Goal: Task Accomplishment & Management: Manage account settings

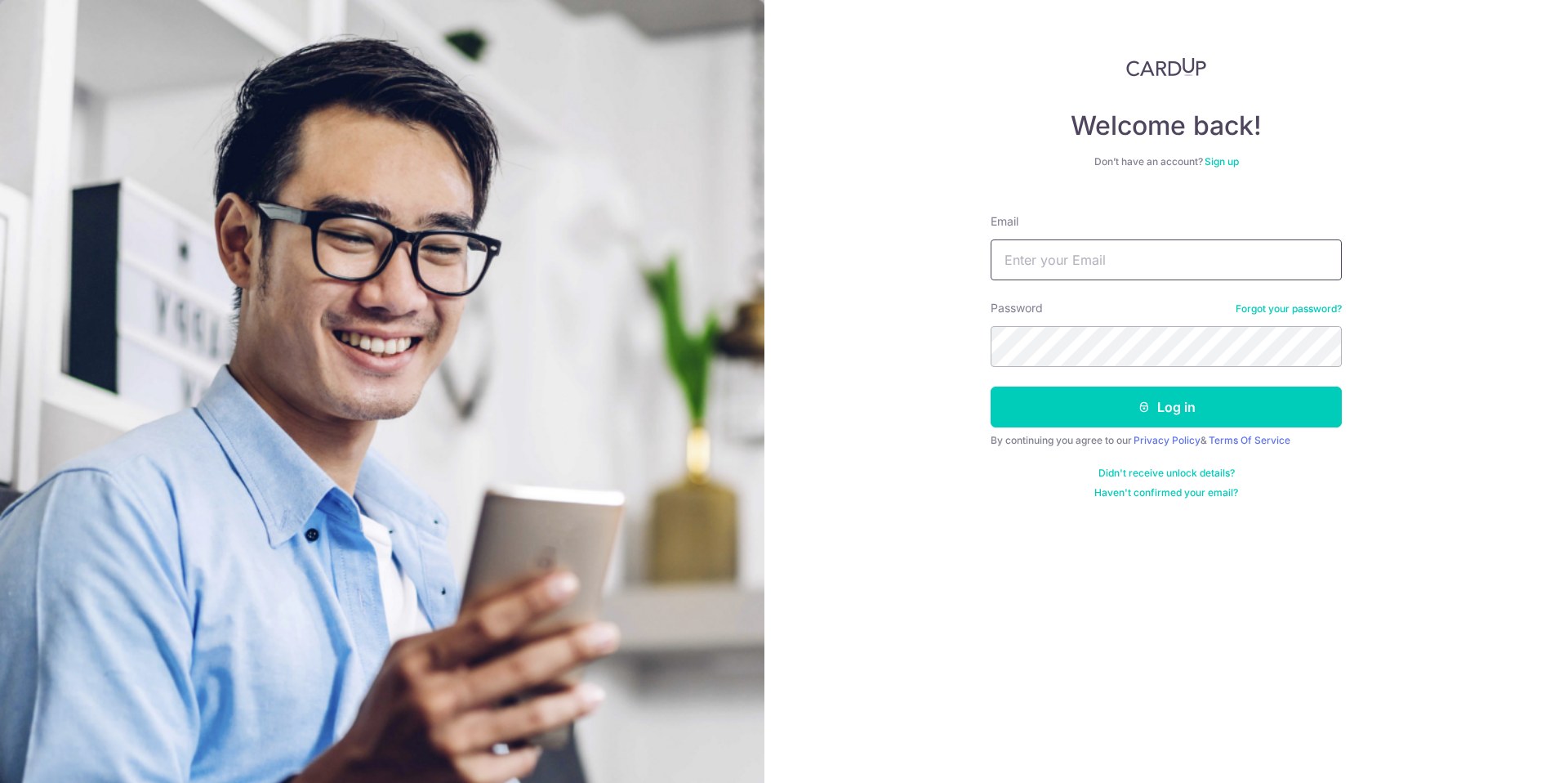
click at [1158, 263] on input "Email" at bounding box center [1166, 260] width 351 height 41
type input "[EMAIL_ADDRESS][DOMAIN_NAME]"
click at [991, 386] on button "Log in" at bounding box center [1166, 407] width 351 height 41
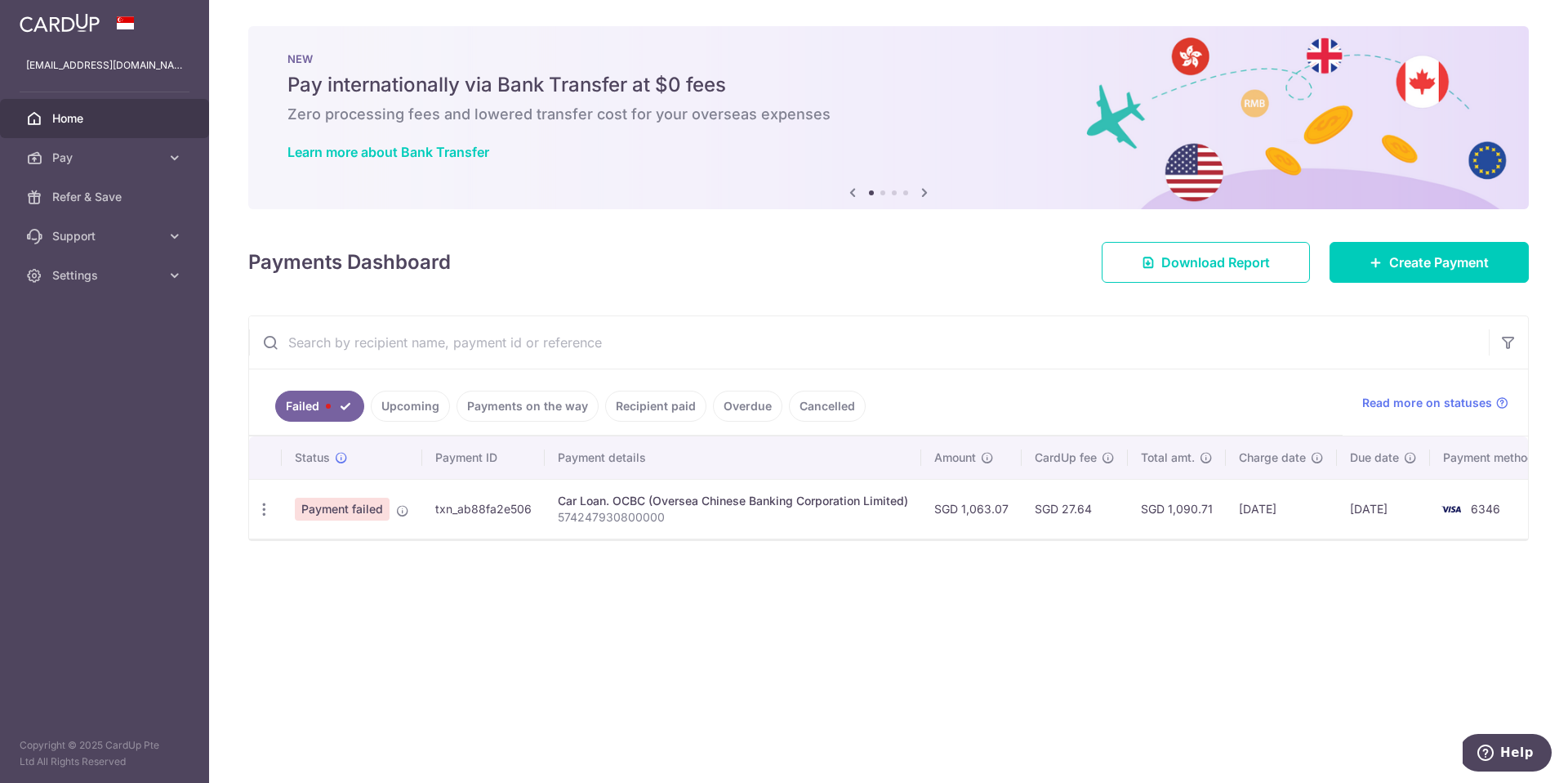
click at [385, 508] on span "Payment failed" at bounding box center [342, 509] width 94 height 23
click at [350, 504] on span "Payment failed" at bounding box center [342, 509] width 94 height 23
click at [399, 512] on icon at bounding box center [402, 510] width 13 height 13
click at [494, 505] on td "txn_ab88fa2e506" at bounding box center [484, 508] width 123 height 60
click at [1411, 500] on td "[DATE]" at bounding box center [1383, 508] width 93 height 60
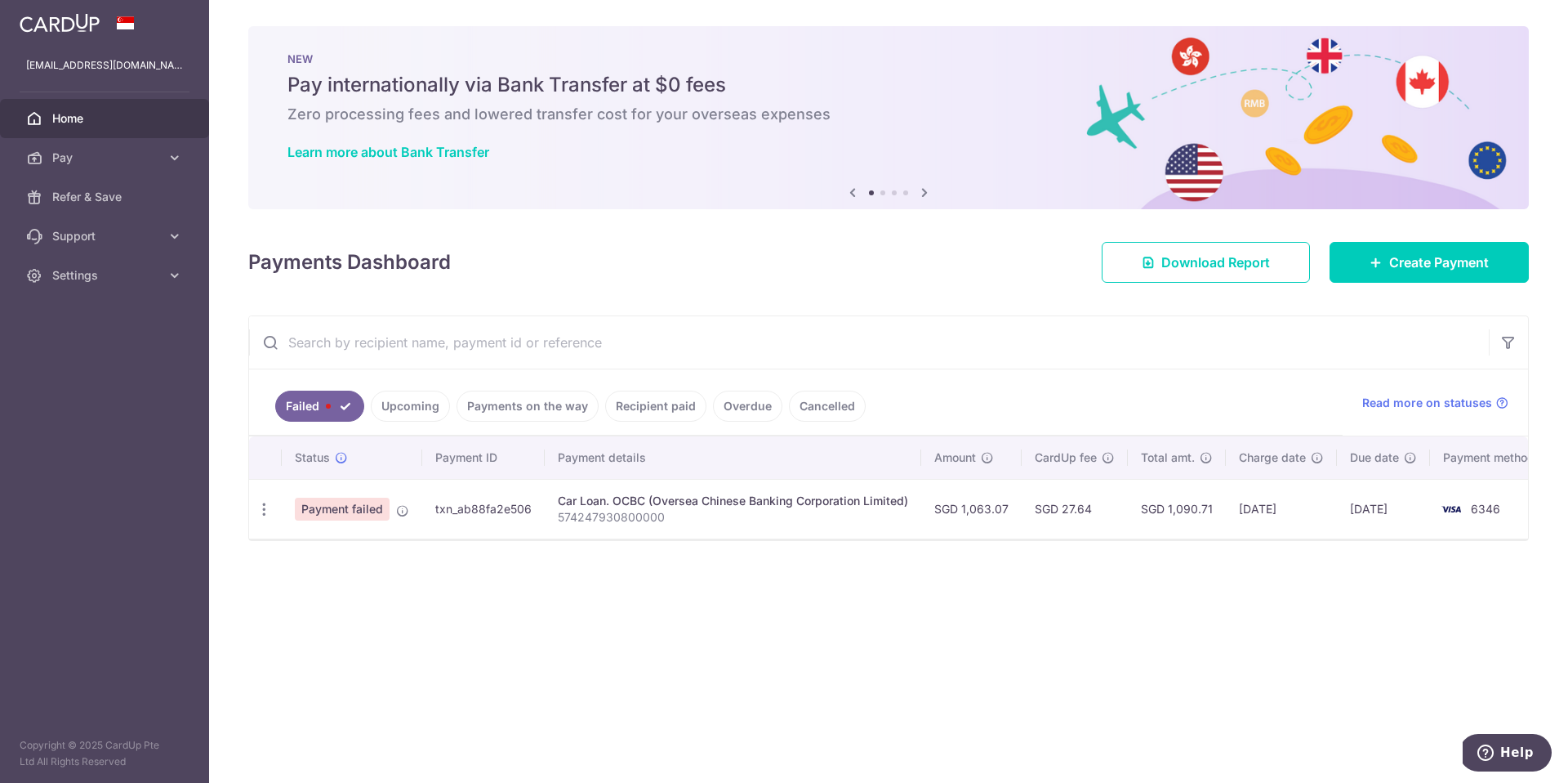
click at [1498, 501] on td "6346" at bounding box center [1492, 508] width 125 height 60
click at [269, 511] on icon "button" at bounding box center [263, 509] width 17 height 17
click at [332, 554] on span "Update payment" at bounding box center [350, 553] width 111 height 20
radio input "true"
type input "1,063.07"
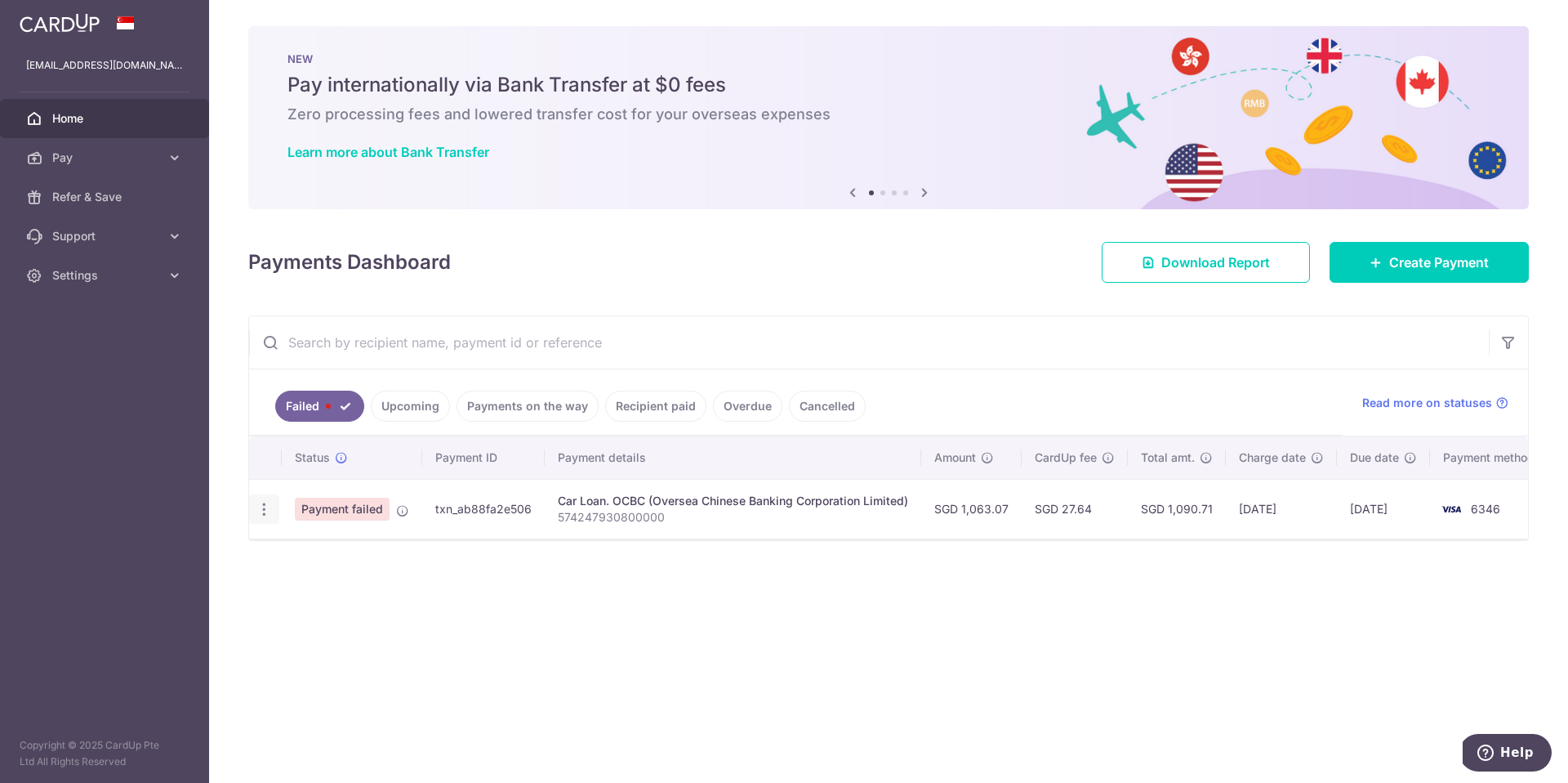
type input "574247930800000"
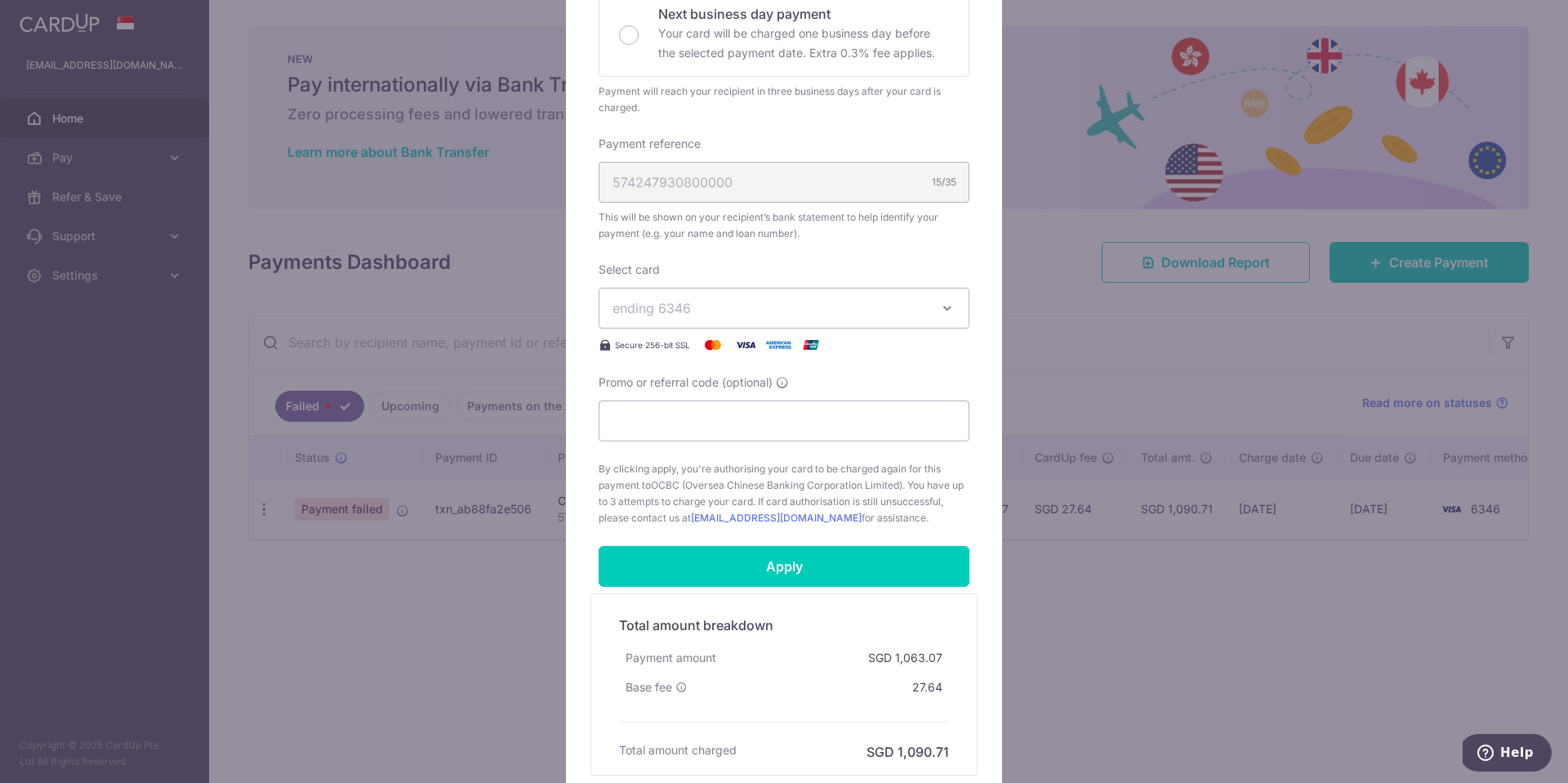
scroll to position [540, 0]
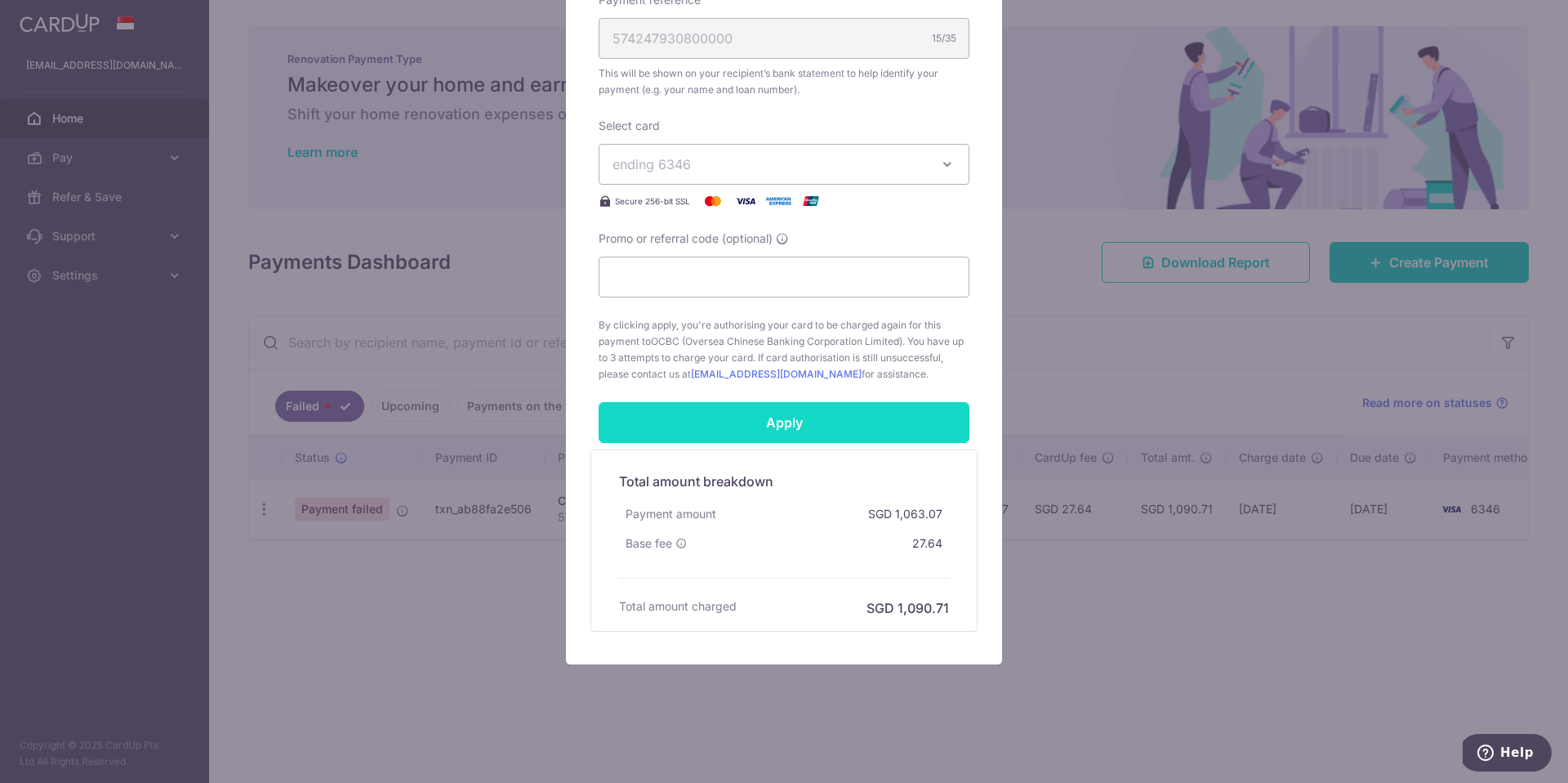
click at [862, 425] on input "Apply" at bounding box center [784, 423] width 371 height 41
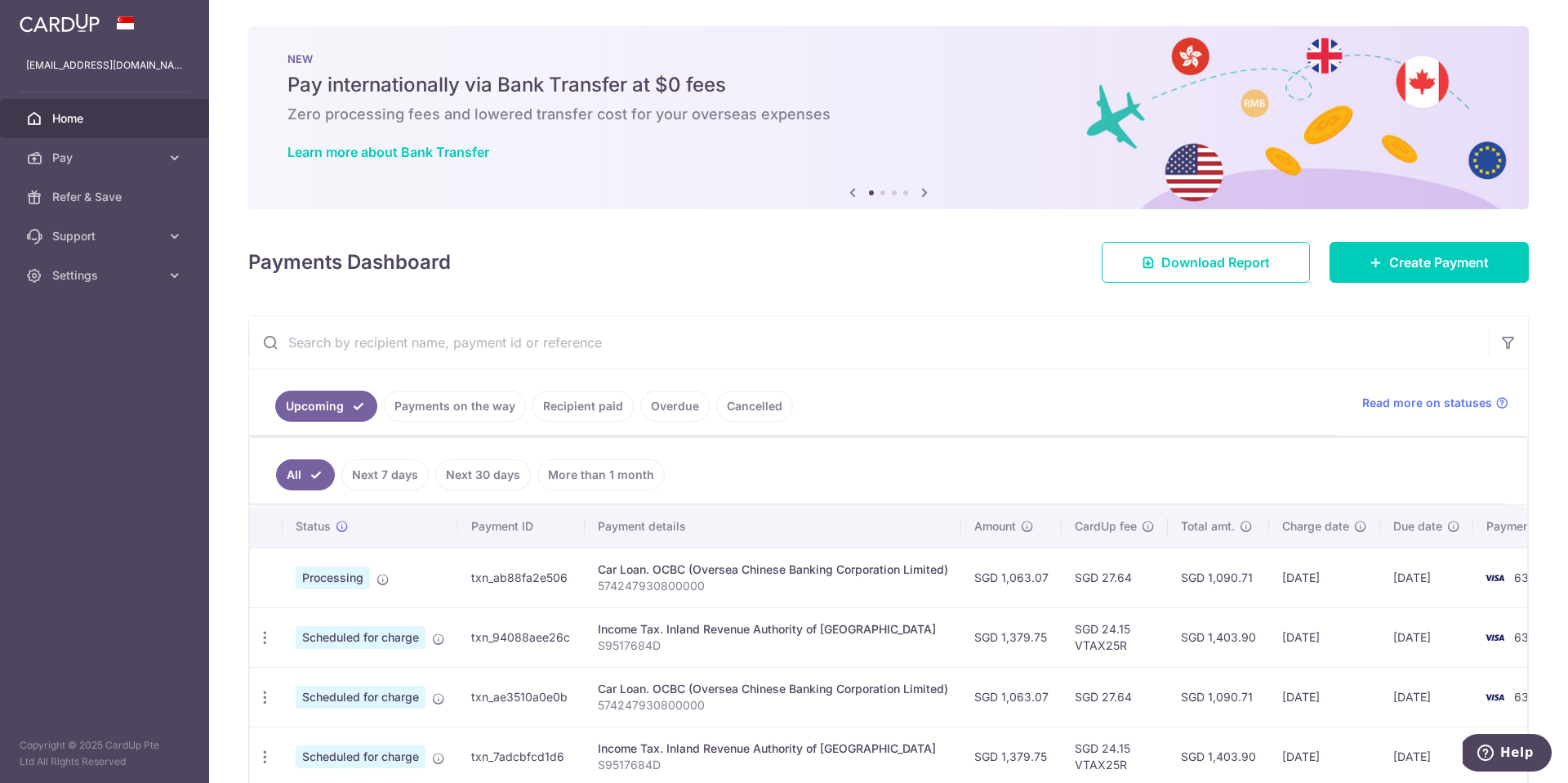
click at [892, 408] on ul "Upcoming Payments on the way Recipient paid Overdue Cancelled" at bounding box center [795, 402] width 1093 height 66
